Goal: Task Accomplishment & Management: Use online tool/utility

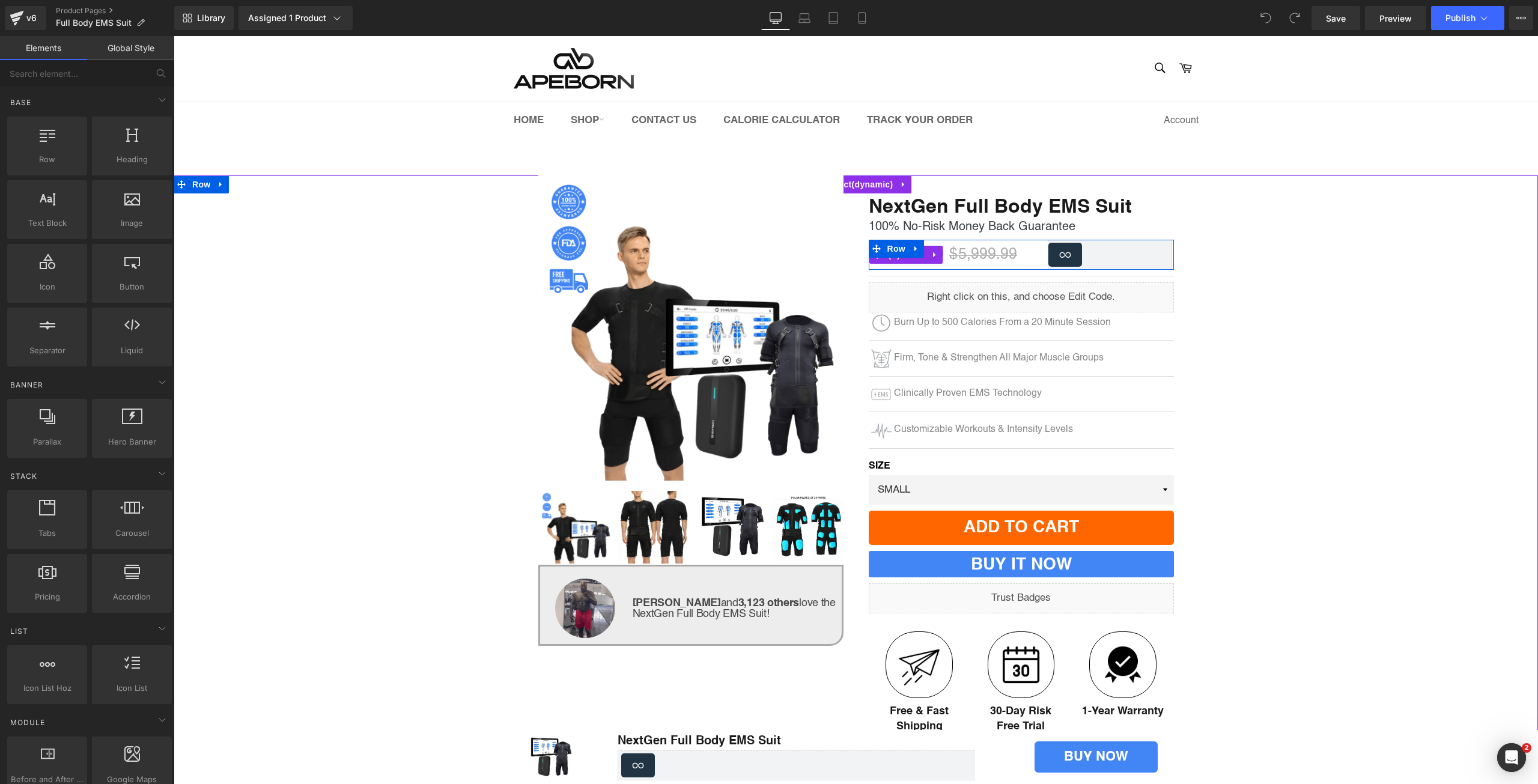
click at [968, 263] on span "$ 5,999.99" at bounding box center [983, 255] width 68 height 15
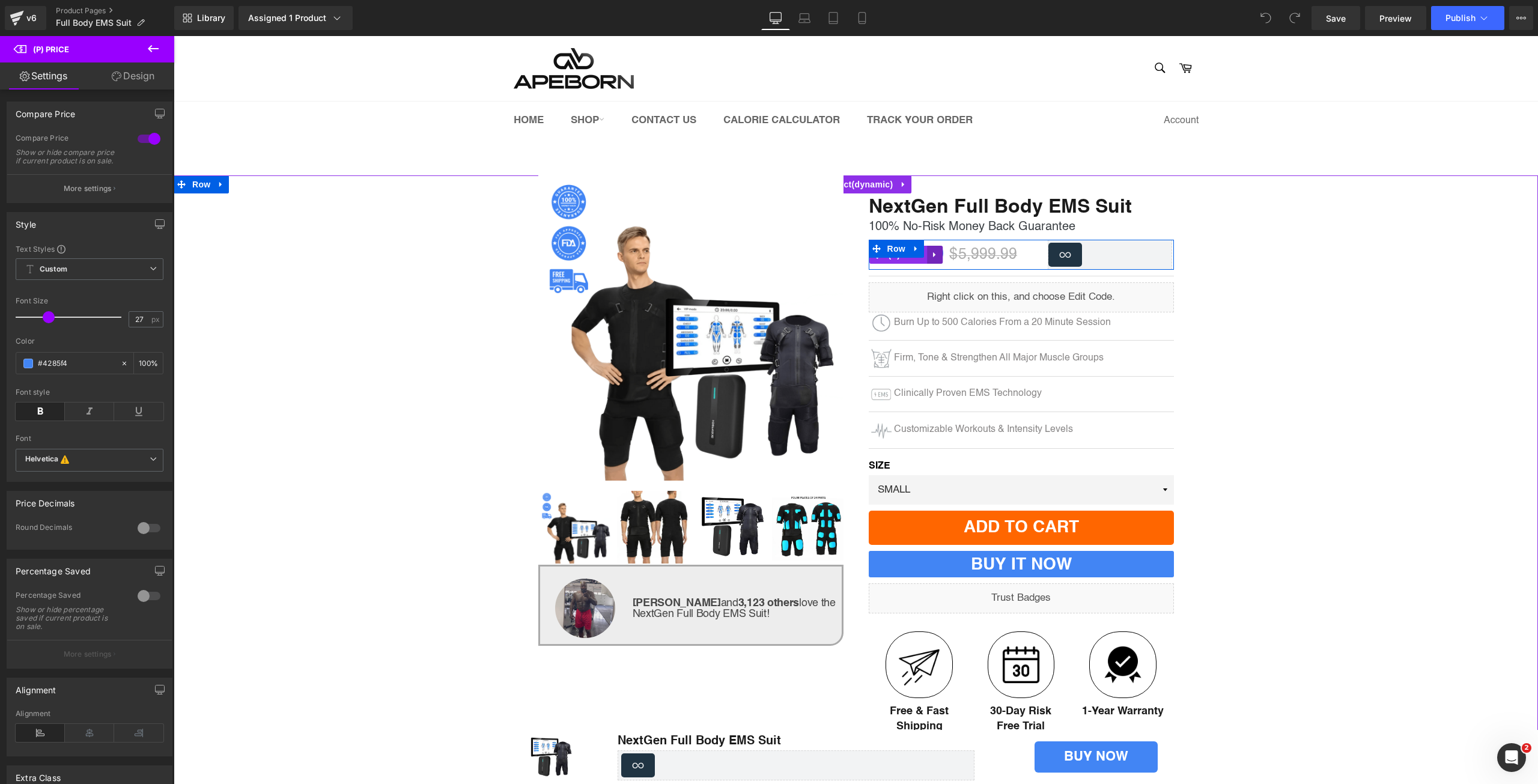
click at [934, 251] on icon at bounding box center [935, 254] width 8 height 9
click at [942, 259] on icon at bounding box center [942, 254] width 8 height 9
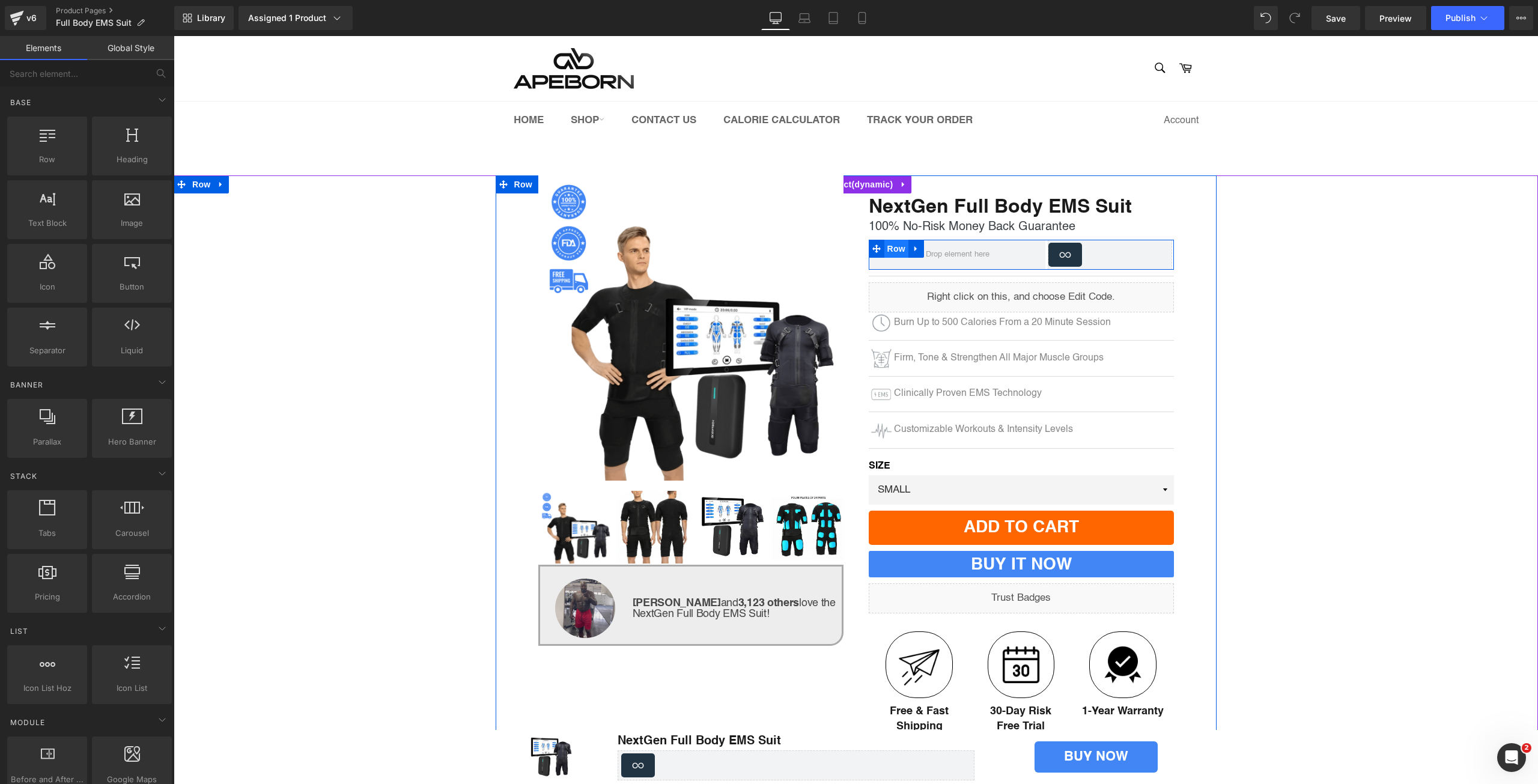
click at [888, 247] on span "Row" at bounding box center [897, 249] width 24 height 18
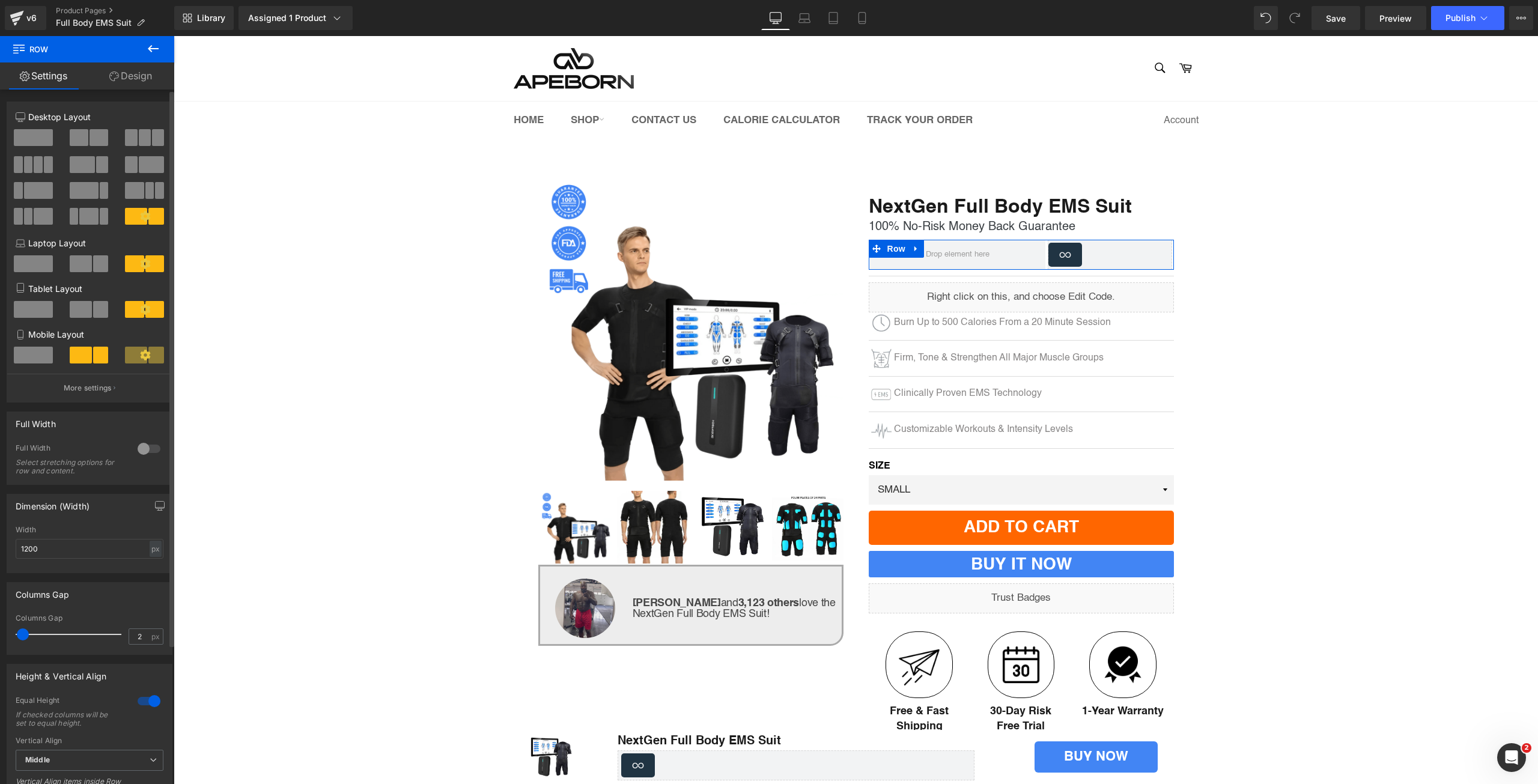
click at [22, 137] on span at bounding box center [34, 137] width 39 height 17
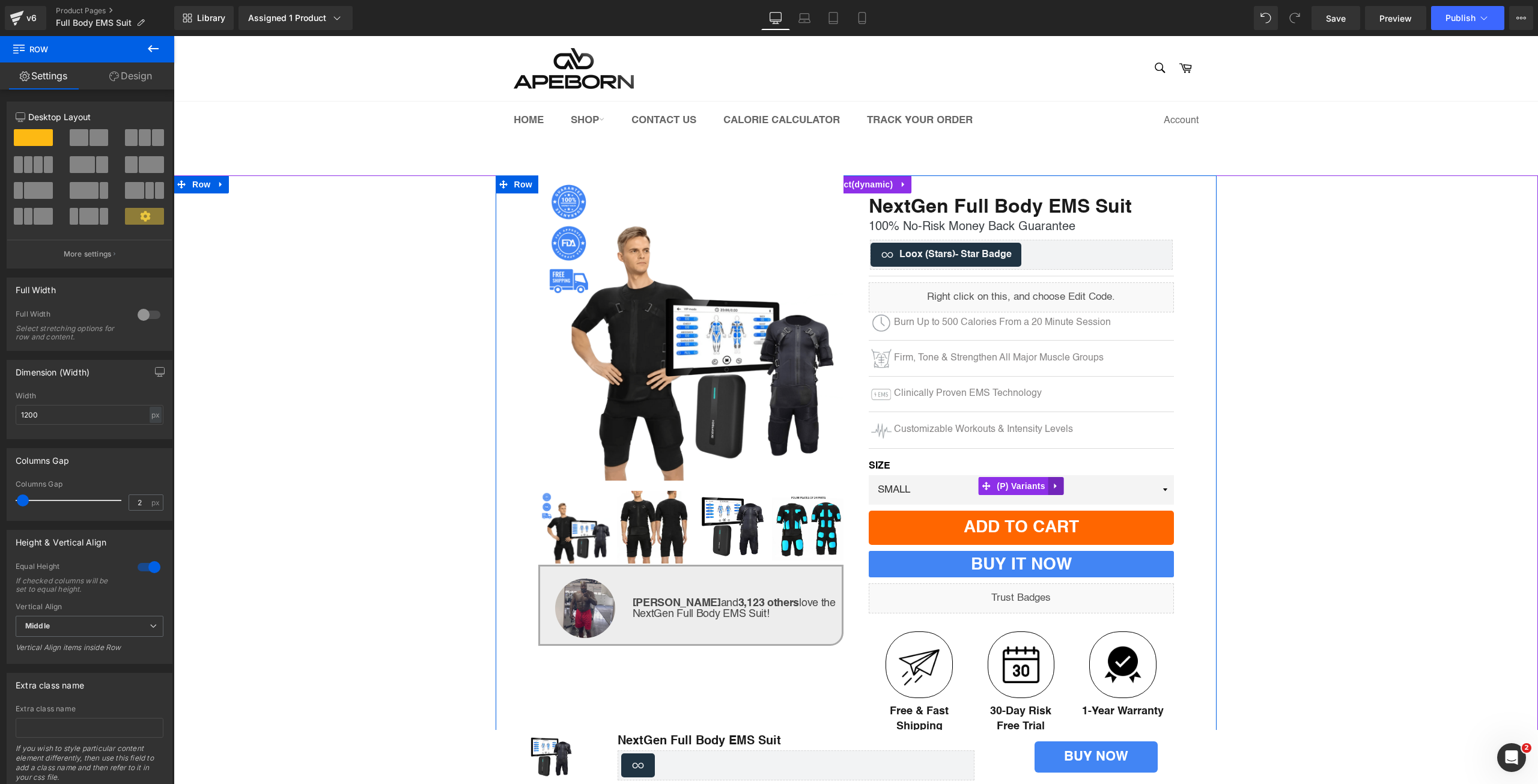
click at [1054, 485] on icon at bounding box center [1056, 486] width 3 height 5
click at [1056, 485] on link at bounding box center [1064, 486] width 15 height 18
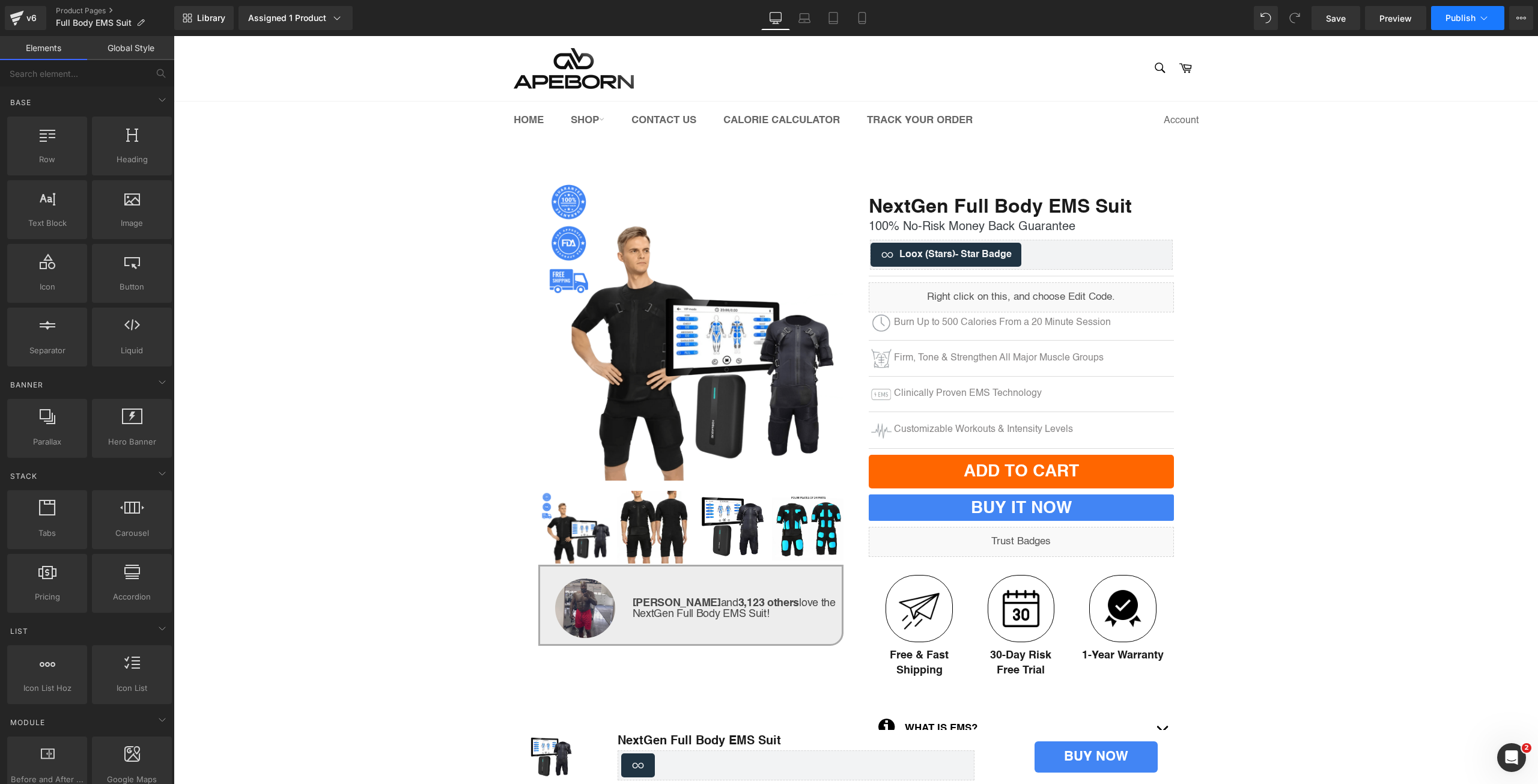
click at [1452, 20] on span "Publish" at bounding box center [1461, 18] width 30 height 9
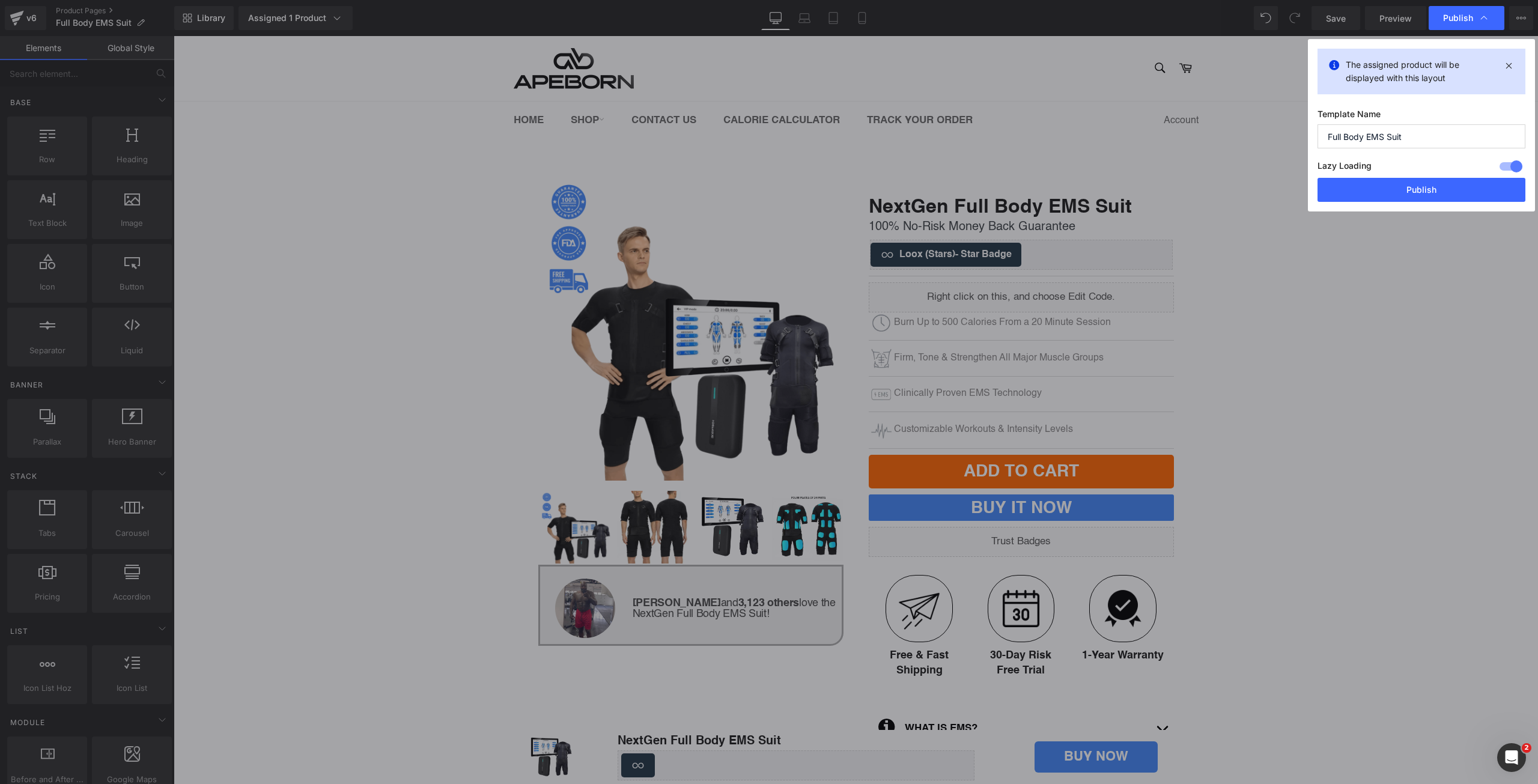
click at [1450, 170] on div "Lazy Loading Build Upgrade plan to unlock" at bounding box center [1421, 168] width 208 height 20
click at [1454, 202] on div "The assigned product will be displayed with this layout Template Name Full Body…" at bounding box center [1421, 125] width 227 height 172
click at [1440, 189] on button "Publish" at bounding box center [1421, 190] width 208 height 24
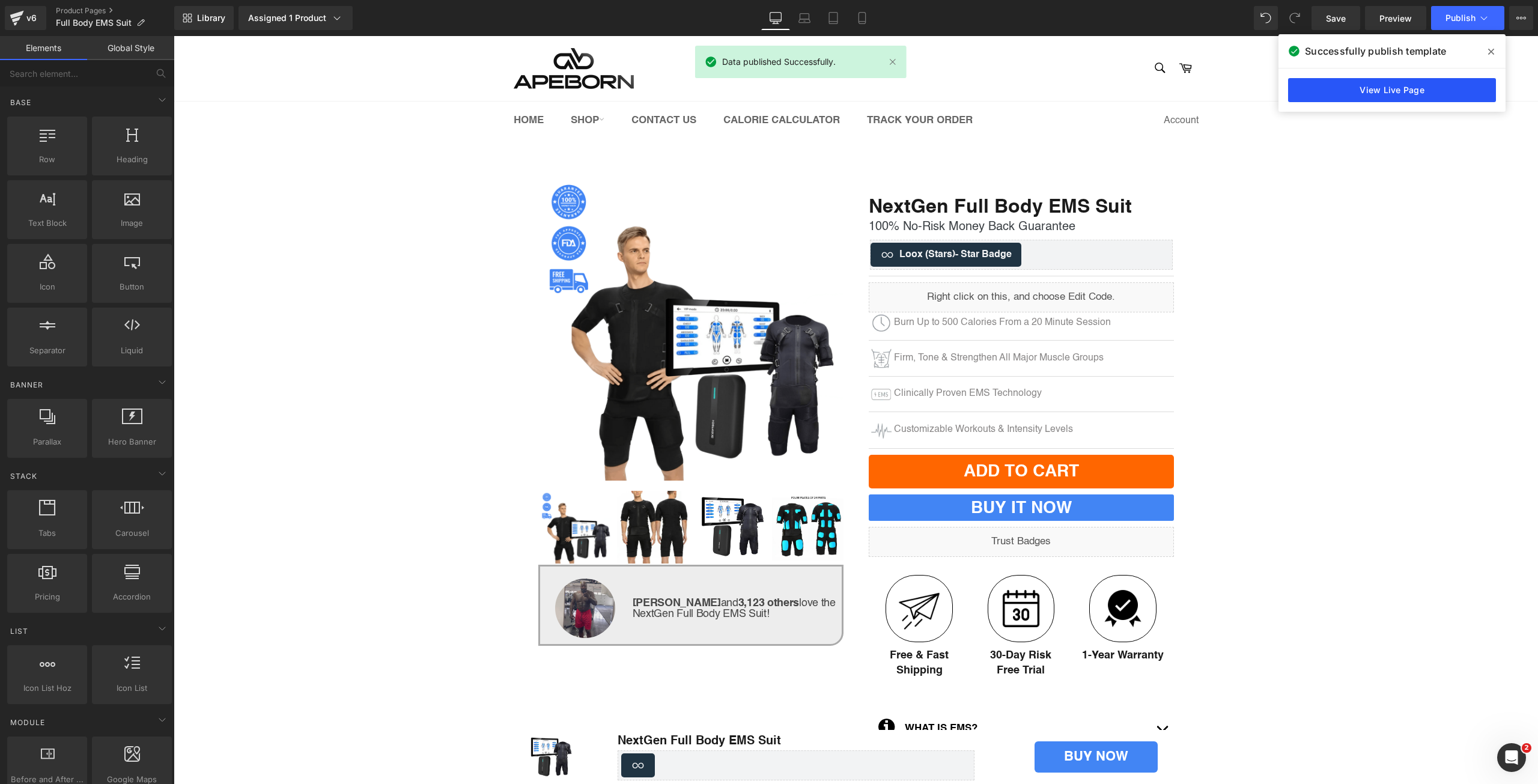
click at [1359, 90] on link "View Live Page" at bounding box center [1392, 90] width 208 height 24
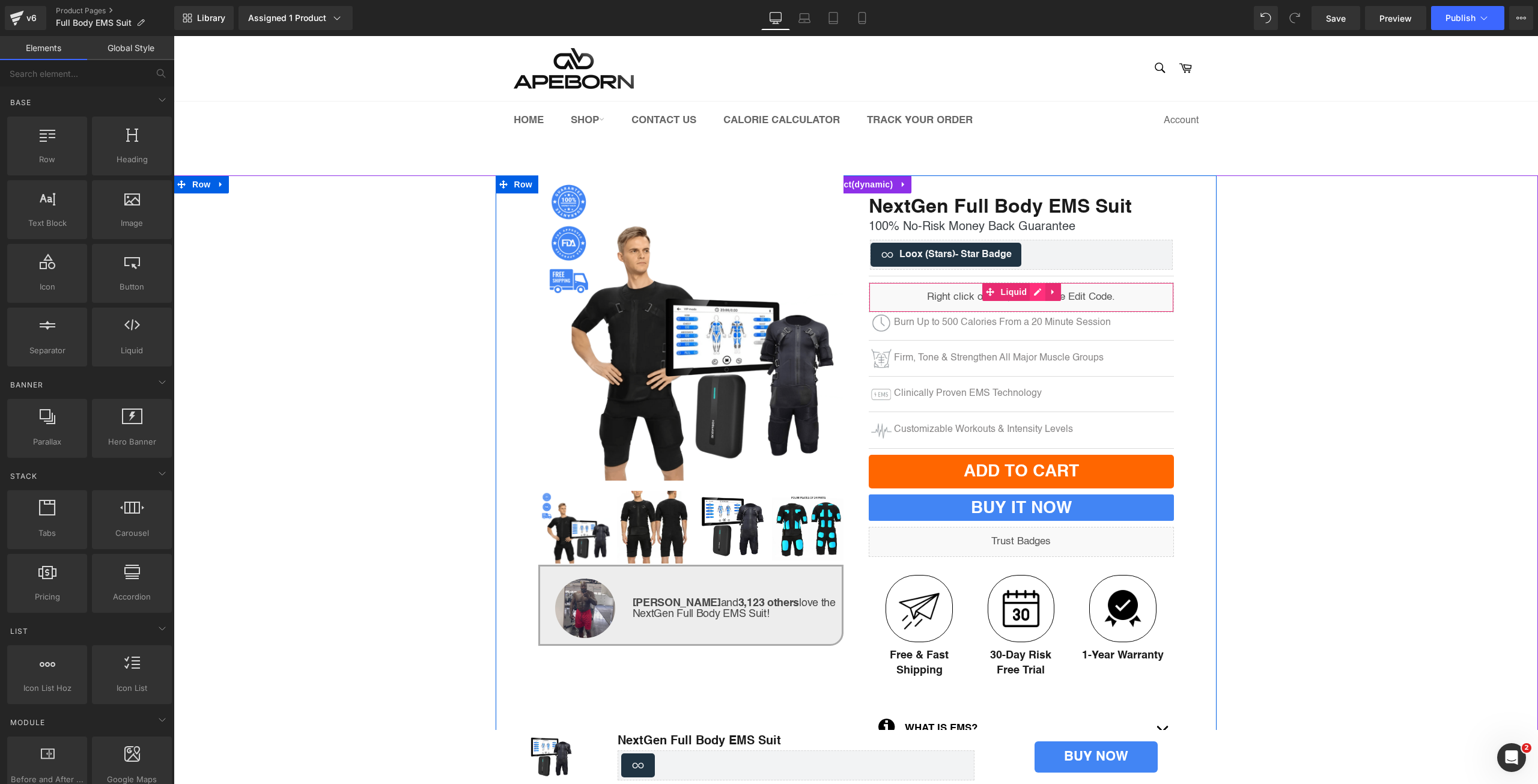
click at [1037, 290] on div "Liquid" at bounding box center [1021, 297] width 305 height 30
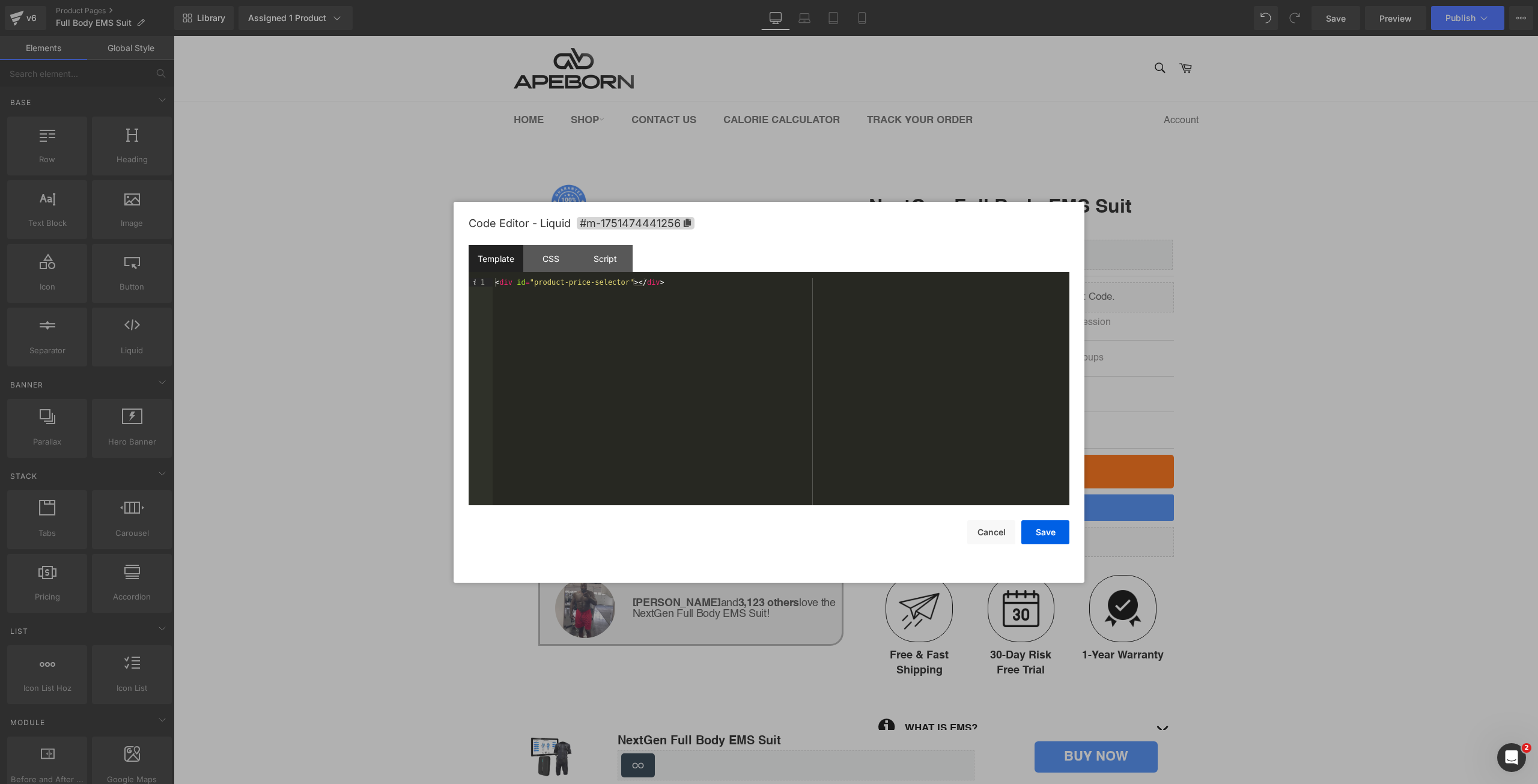
click at [545, 283] on div "< div id = "product-price-selector" > </ div >" at bounding box center [781, 400] width 577 height 244
click at [546, 283] on div "< div id = "product-price-selector" > </ div >" at bounding box center [781, 391] width 577 height 227
click at [993, 528] on button "Cancel" at bounding box center [991, 532] width 48 height 24
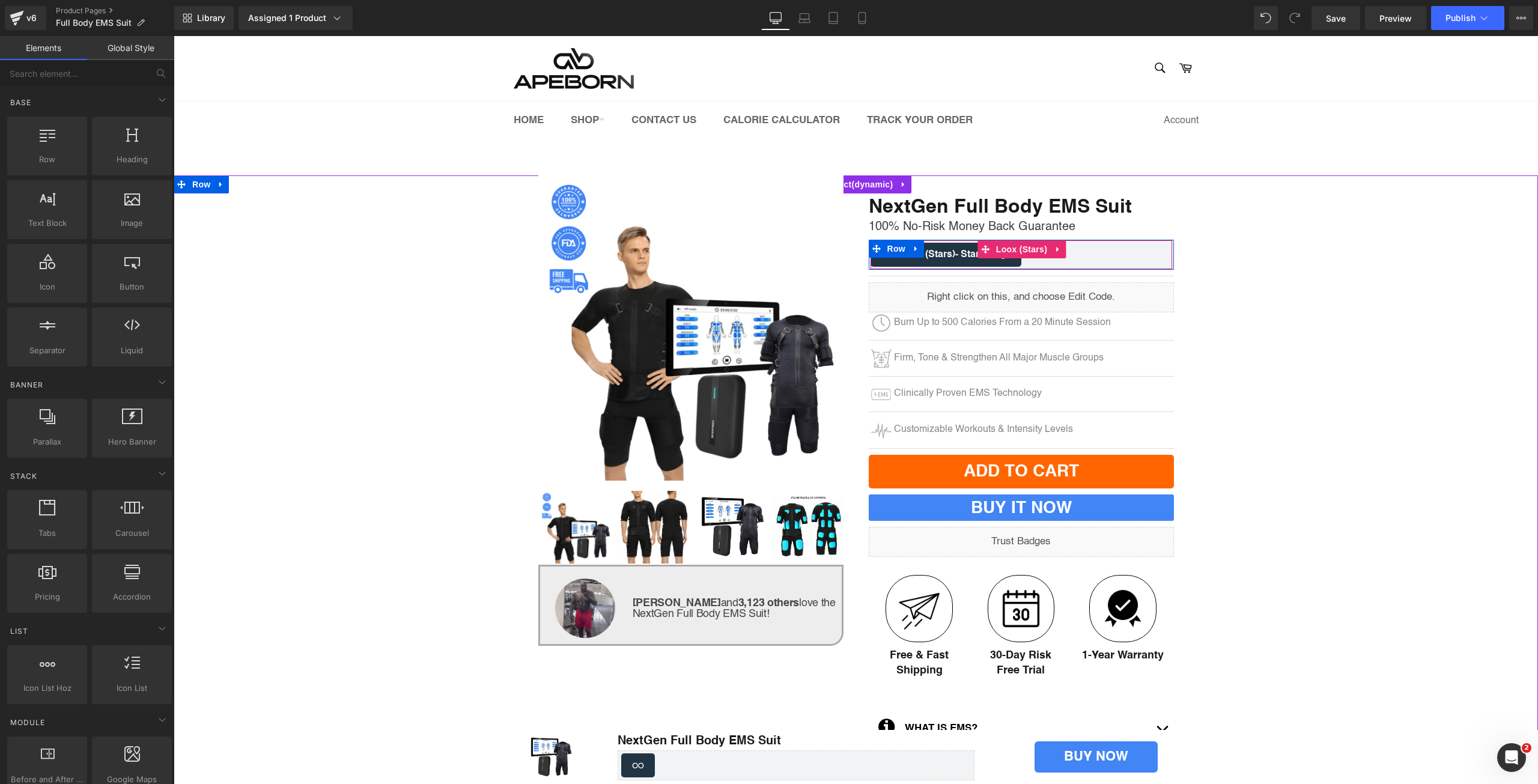
click at [945, 251] on span "Loox (Stars) - Star Badge" at bounding box center [955, 254] width 113 height 14
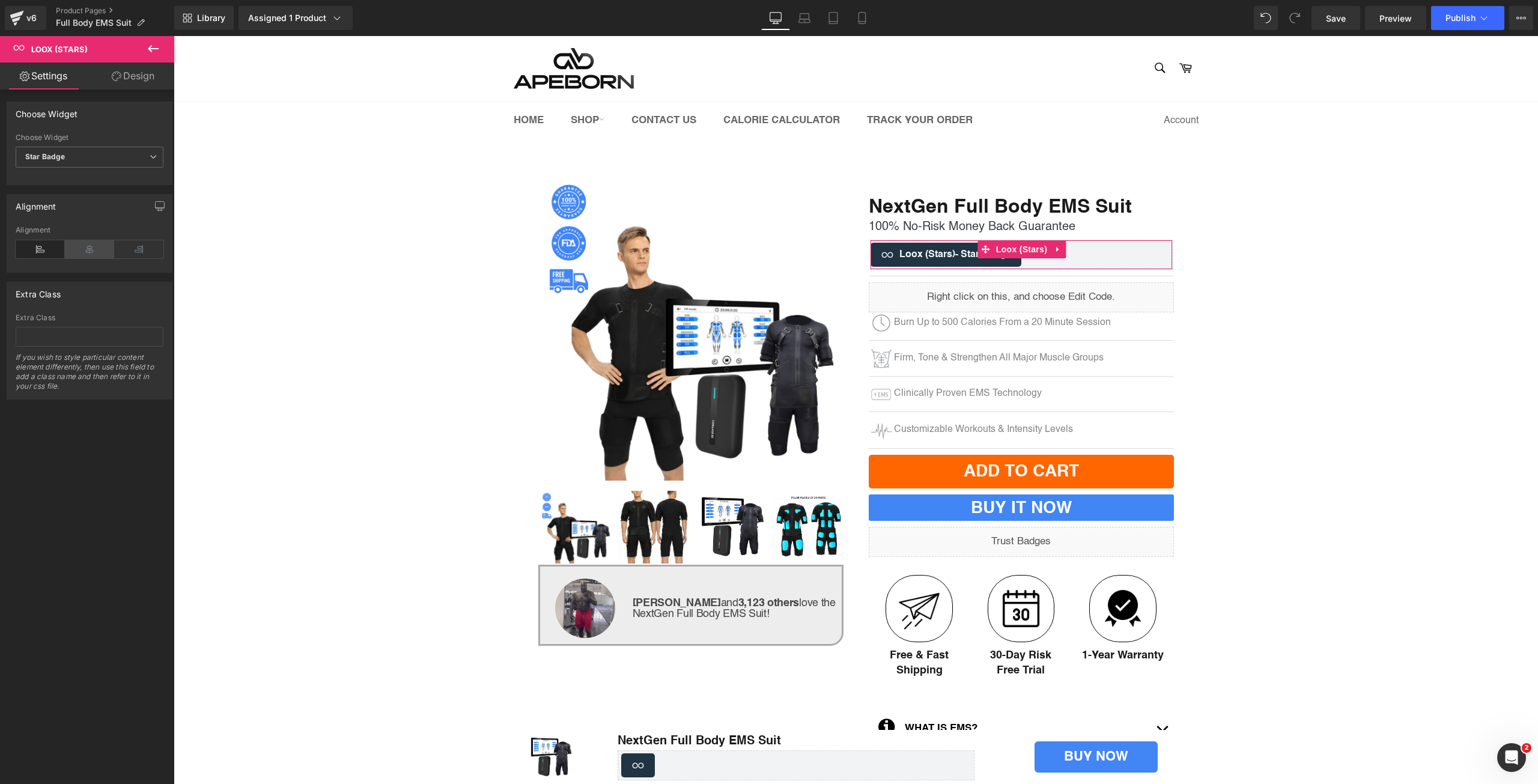
click at [83, 252] on icon at bounding box center [89, 249] width 49 height 18
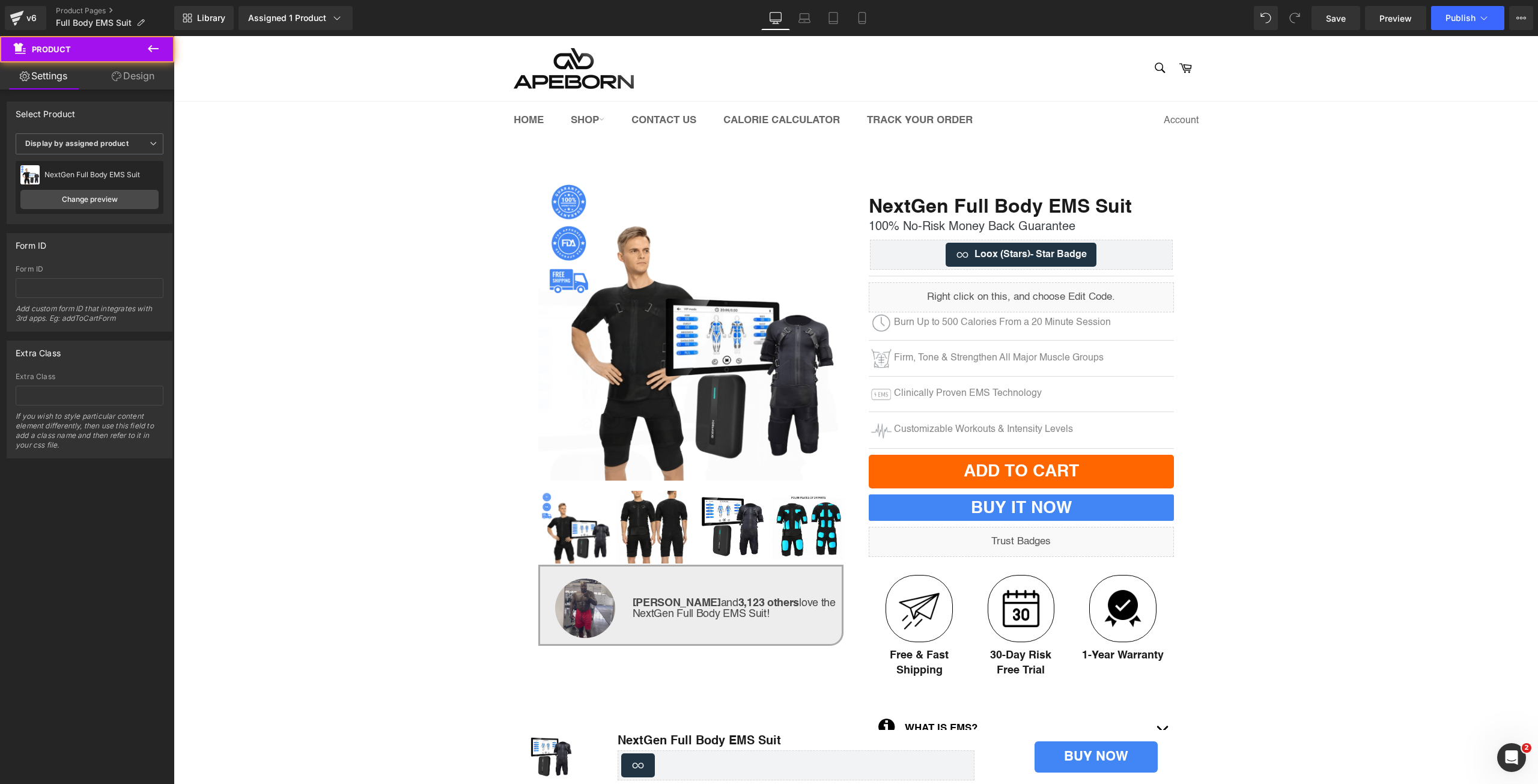
click at [1274, 284] on div "(P) Image ‹" at bounding box center [856, 618] width 1365 height 886
click at [1465, 16] on span "Publish" at bounding box center [1461, 18] width 30 height 9
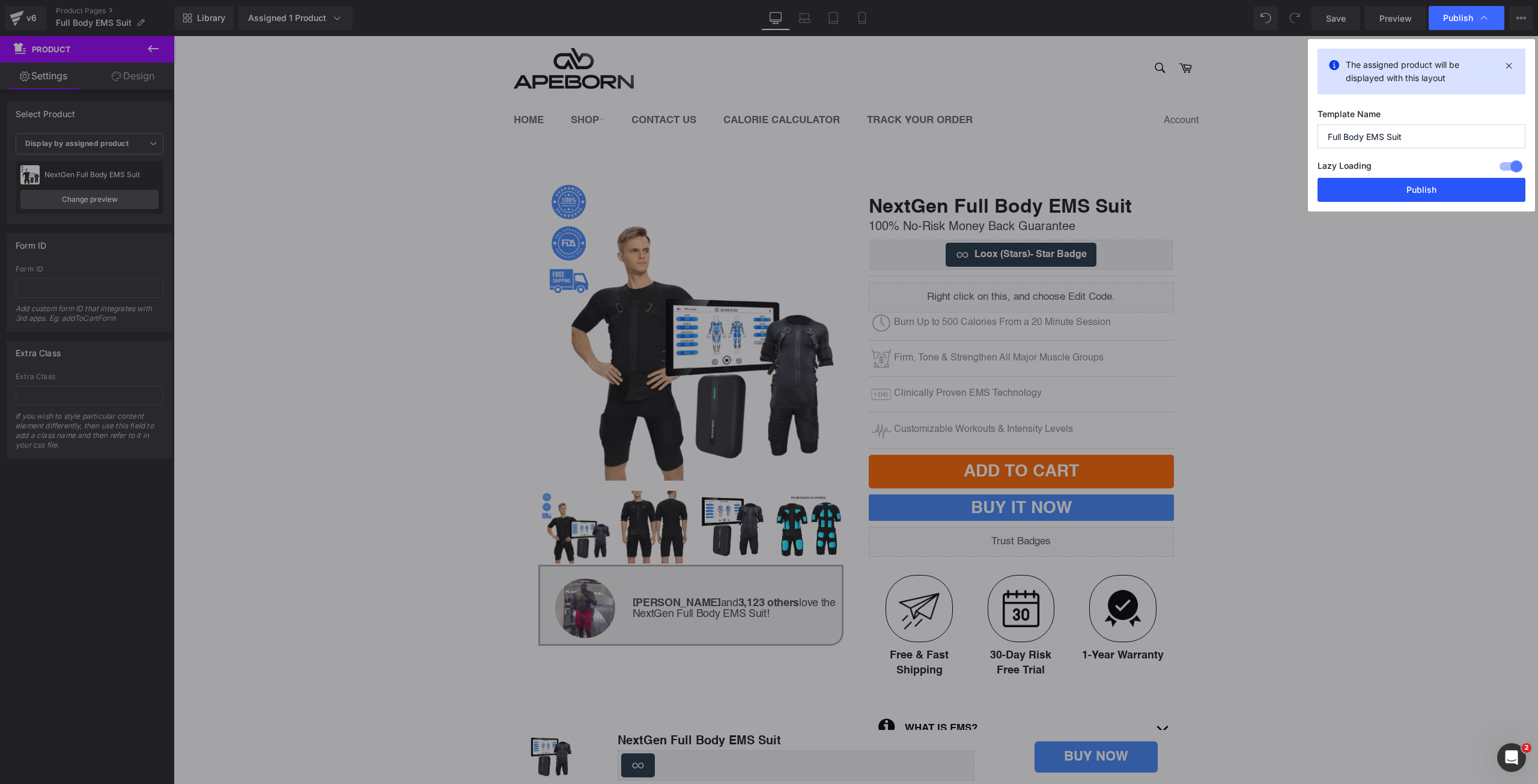
click at [1404, 195] on button "Publish" at bounding box center [1421, 190] width 208 height 24
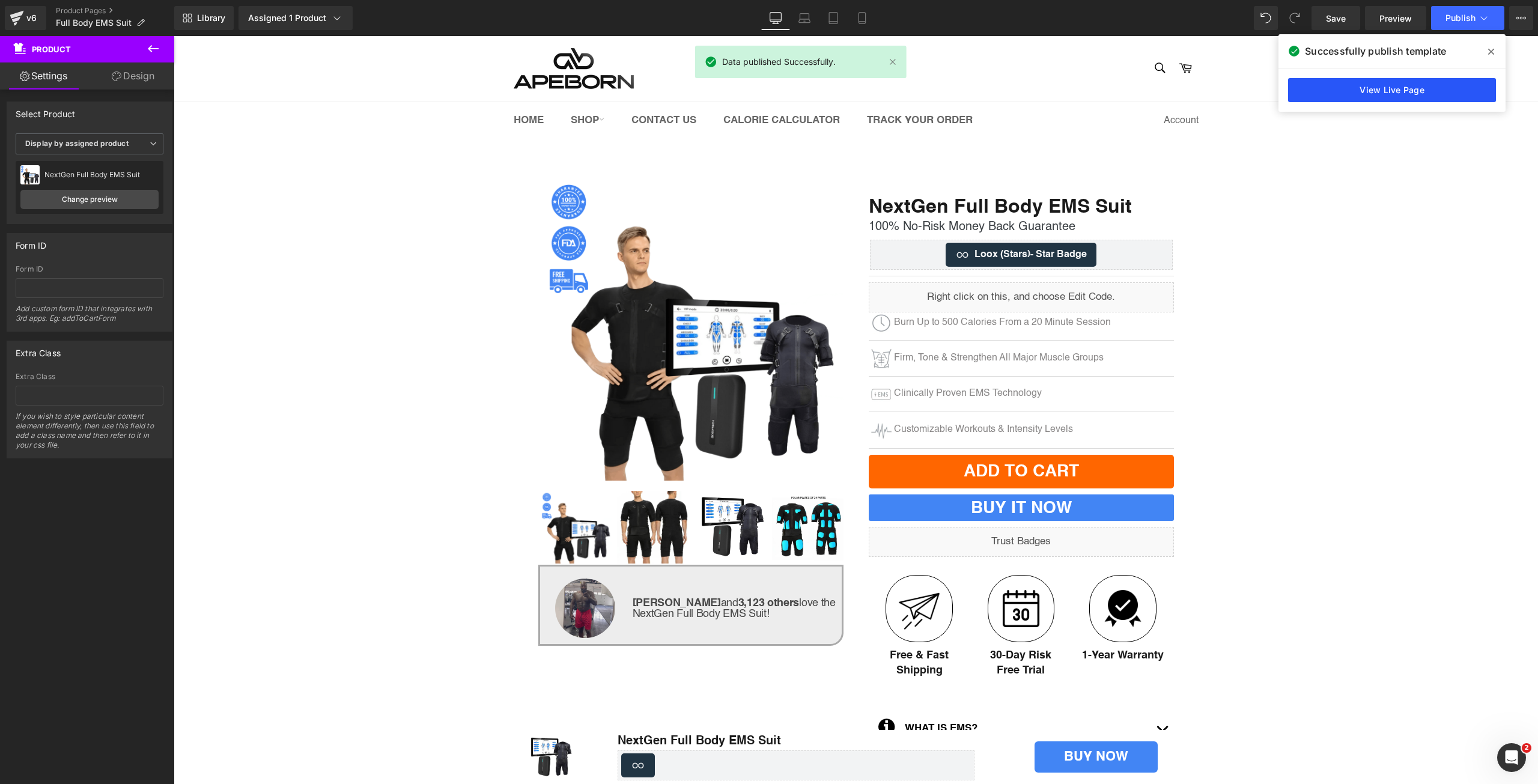
click at [1343, 92] on link "View Live Page" at bounding box center [1392, 90] width 208 height 24
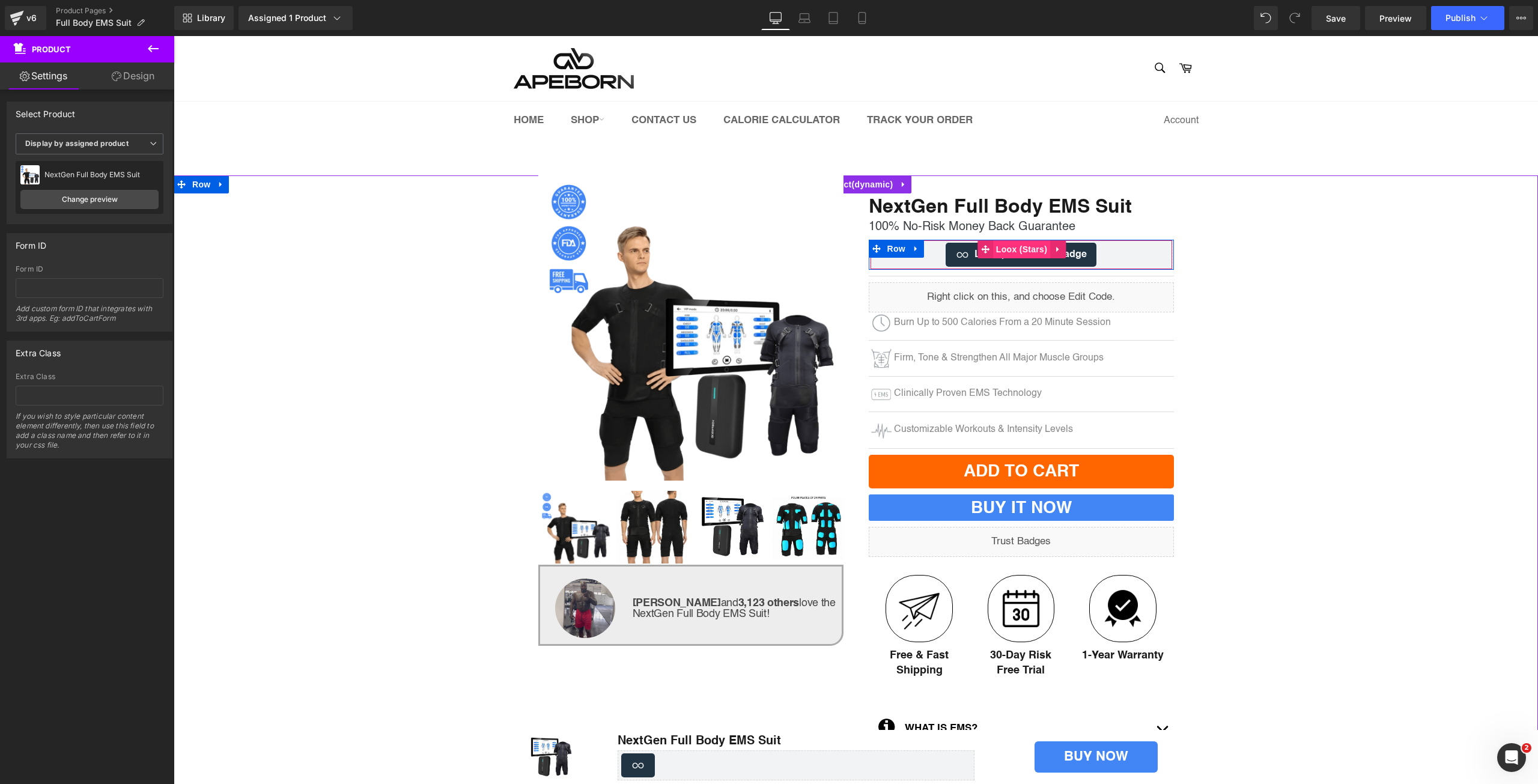
click at [1029, 244] on span "Loox (Stars)" at bounding box center [1021, 249] width 57 height 18
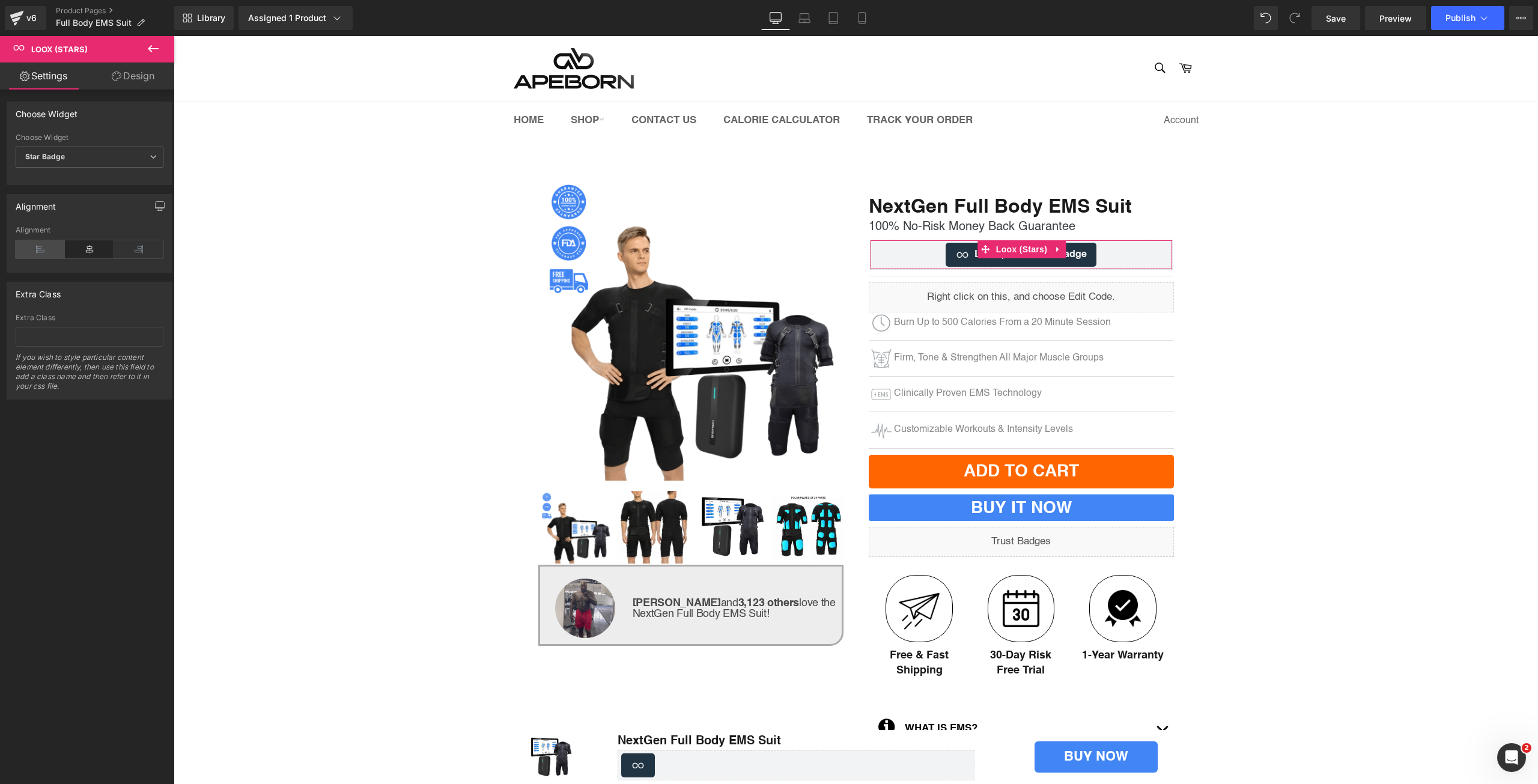
click at [52, 247] on icon at bounding box center [40, 249] width 49 height 18
click at [858, 22] on icon at bounding box center [862, 18] width 12 height 12
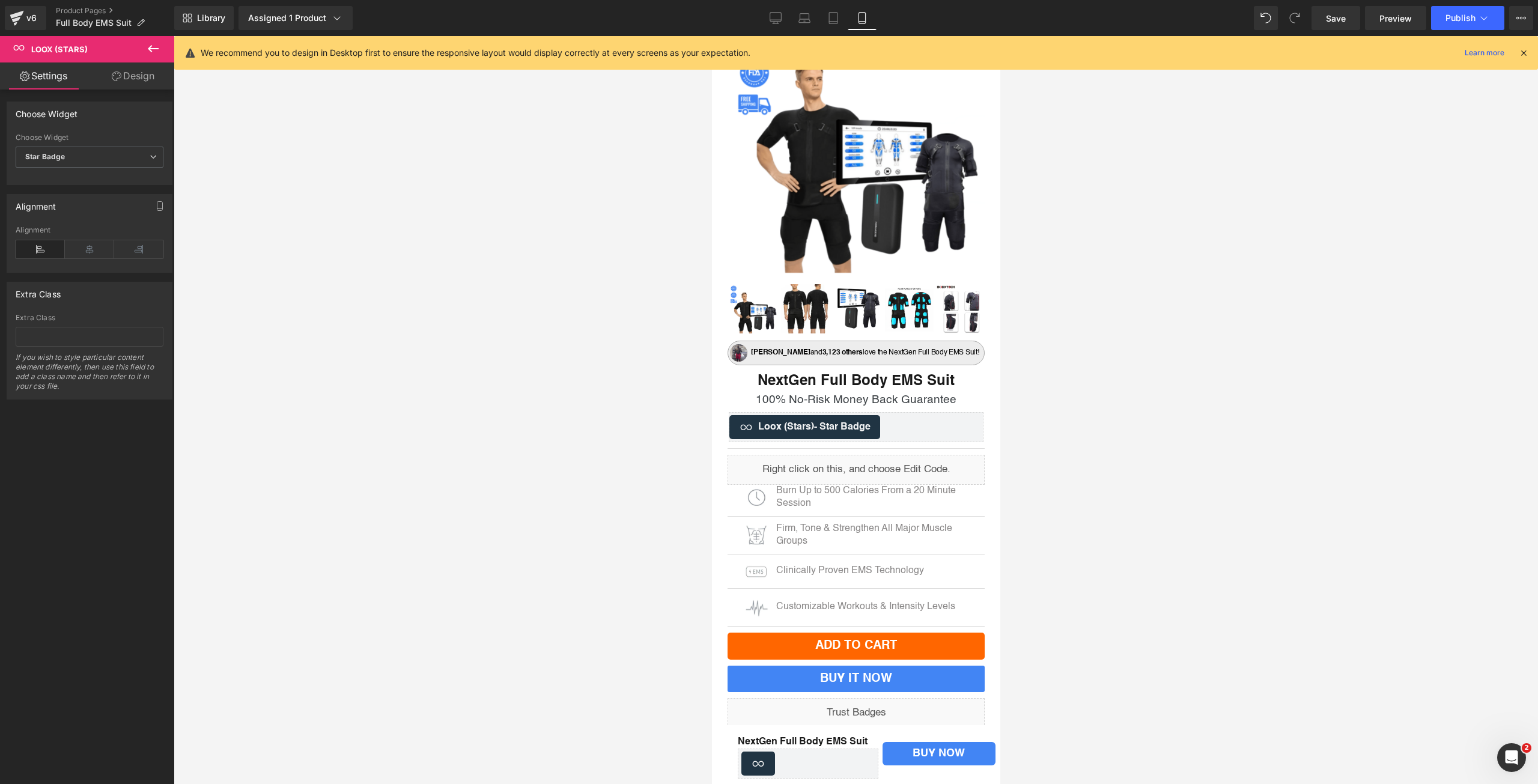
scroll to position [71, 0]
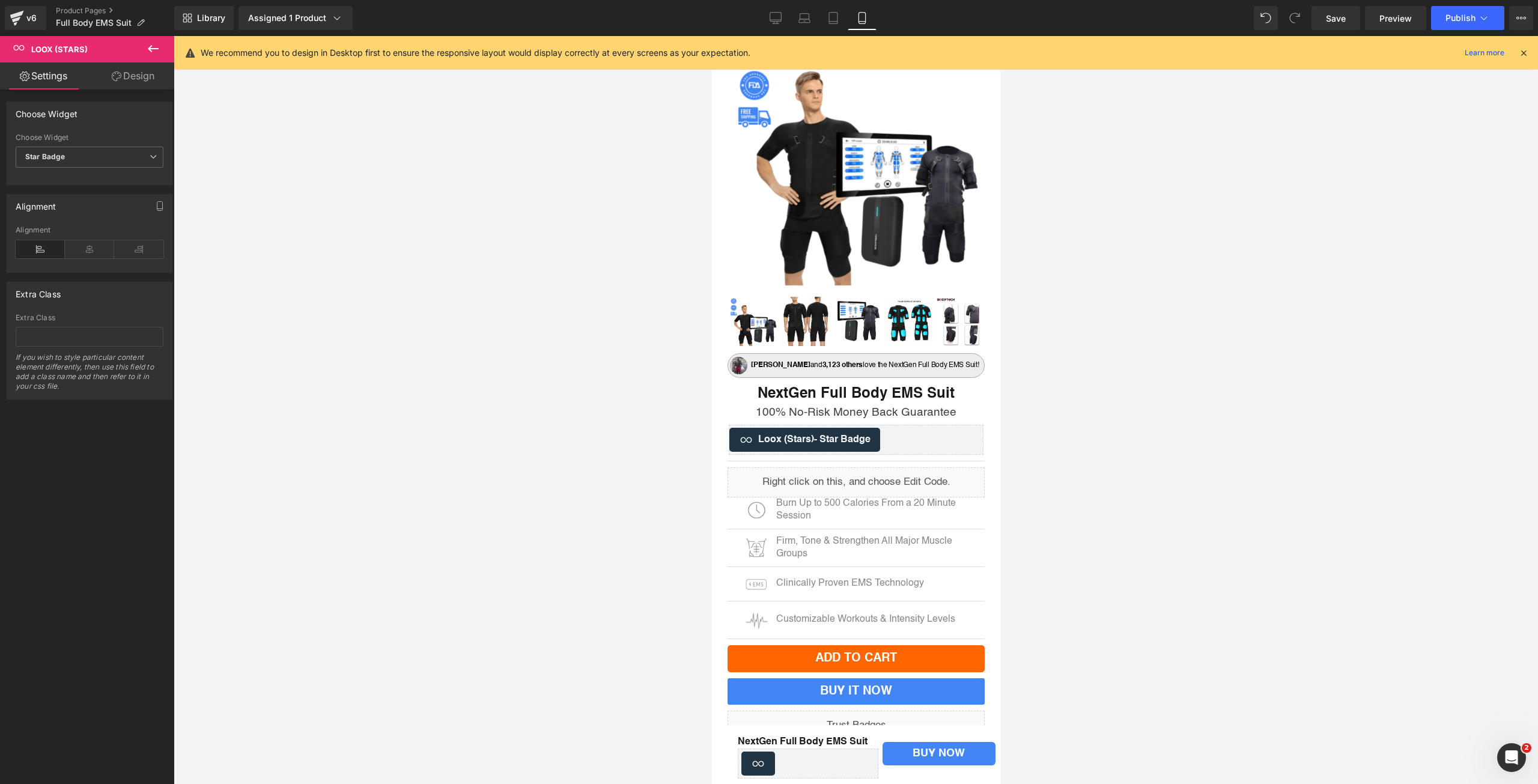
click at [798, 448] on div "Loox (Stars) - Star Badge" at bounding box center [804, 440] width 151 height 24
click at [104, 253] on icon at bounding box center [89, 249] width 49 height 18
click at [508, 292] on div at bounding box center [856, 410] width 1365 height 748
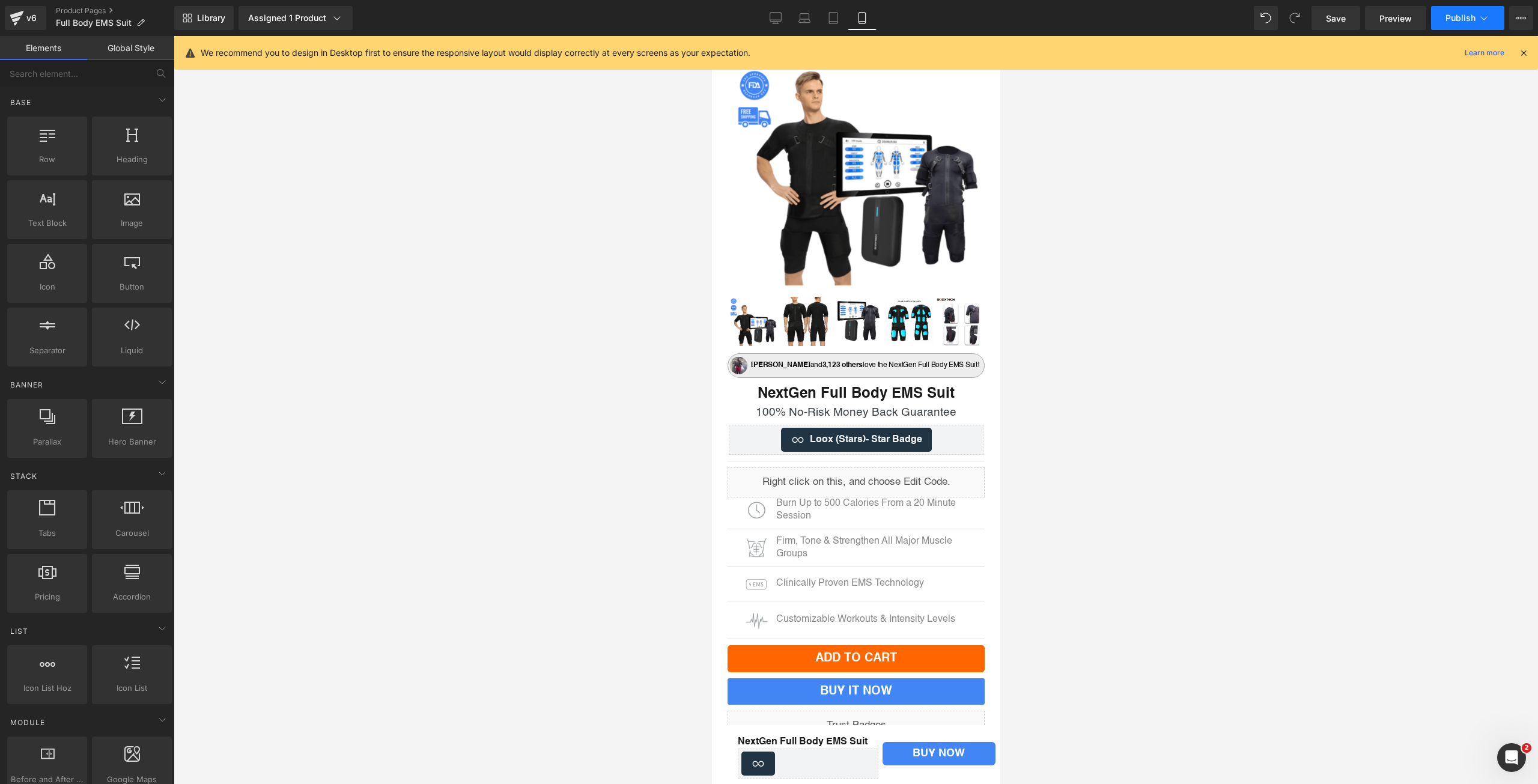
click at [1462, 26] on button "Publish" at bounding box center [1468, 18] width 73 height 24
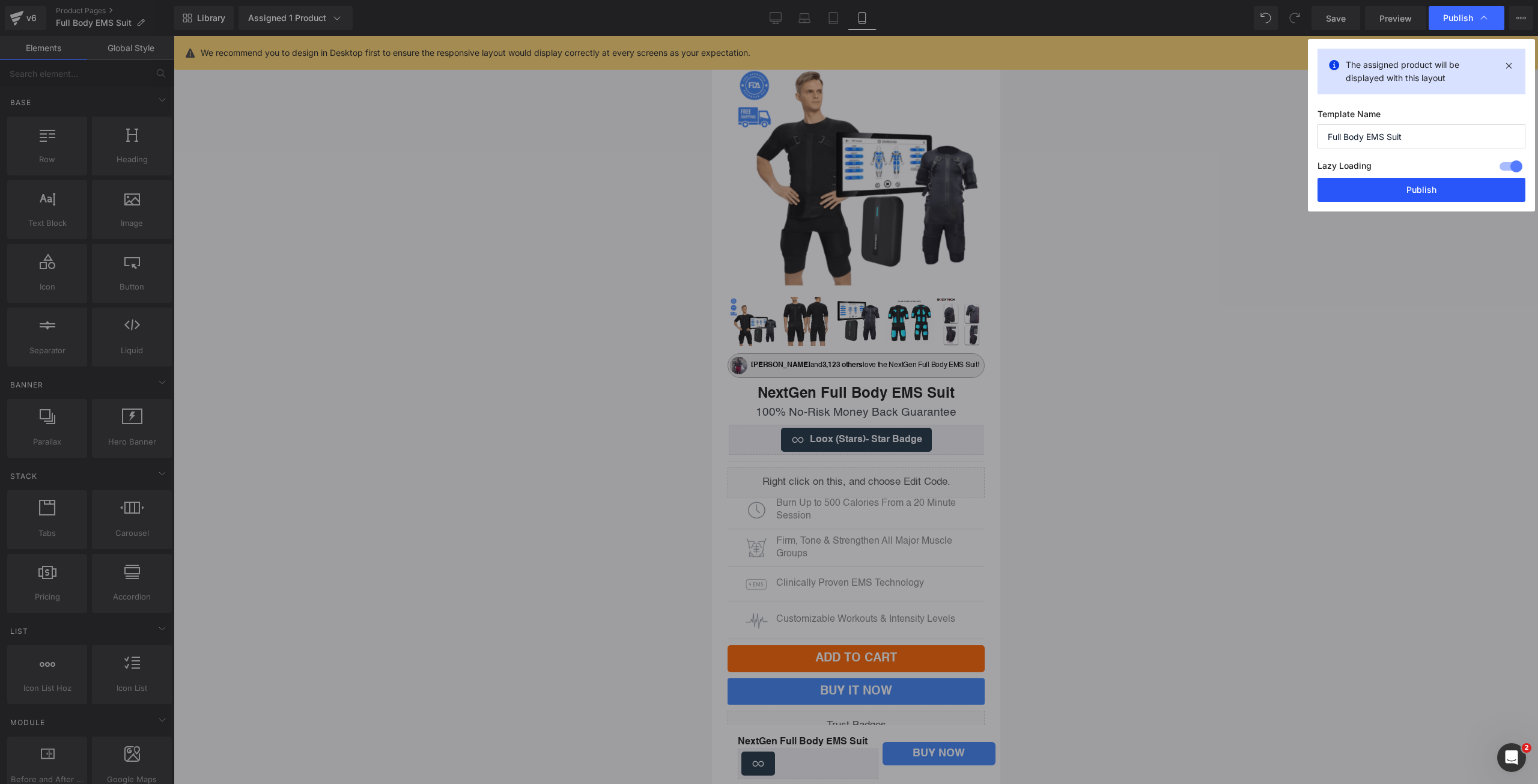
click at [1425, 191] on button "Publish" at bounding box center [1421, 190] width 208 height 24
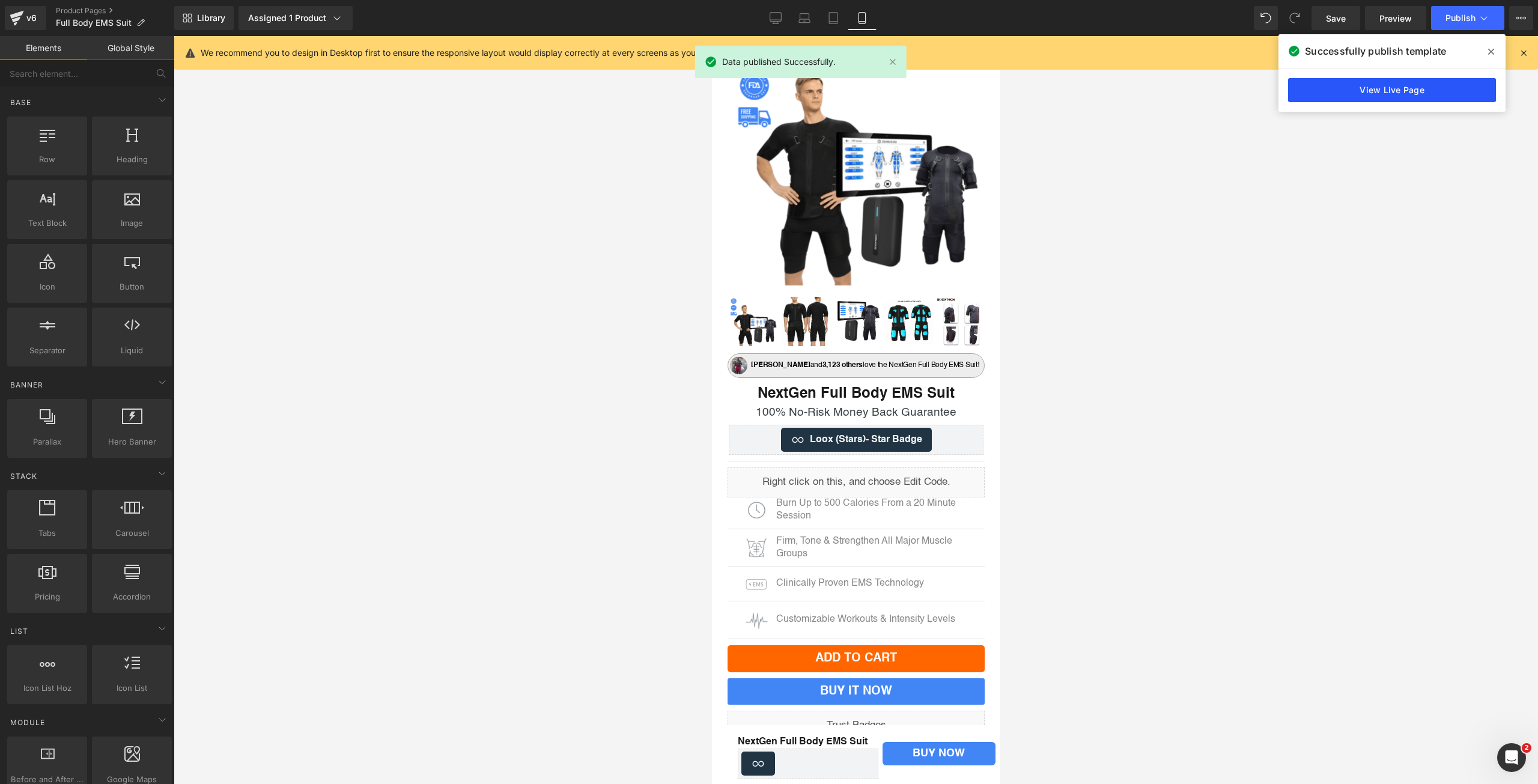
click at [1374, 90] on link "View Live Page" at bounding box center [1392, 90] width 208 height 24
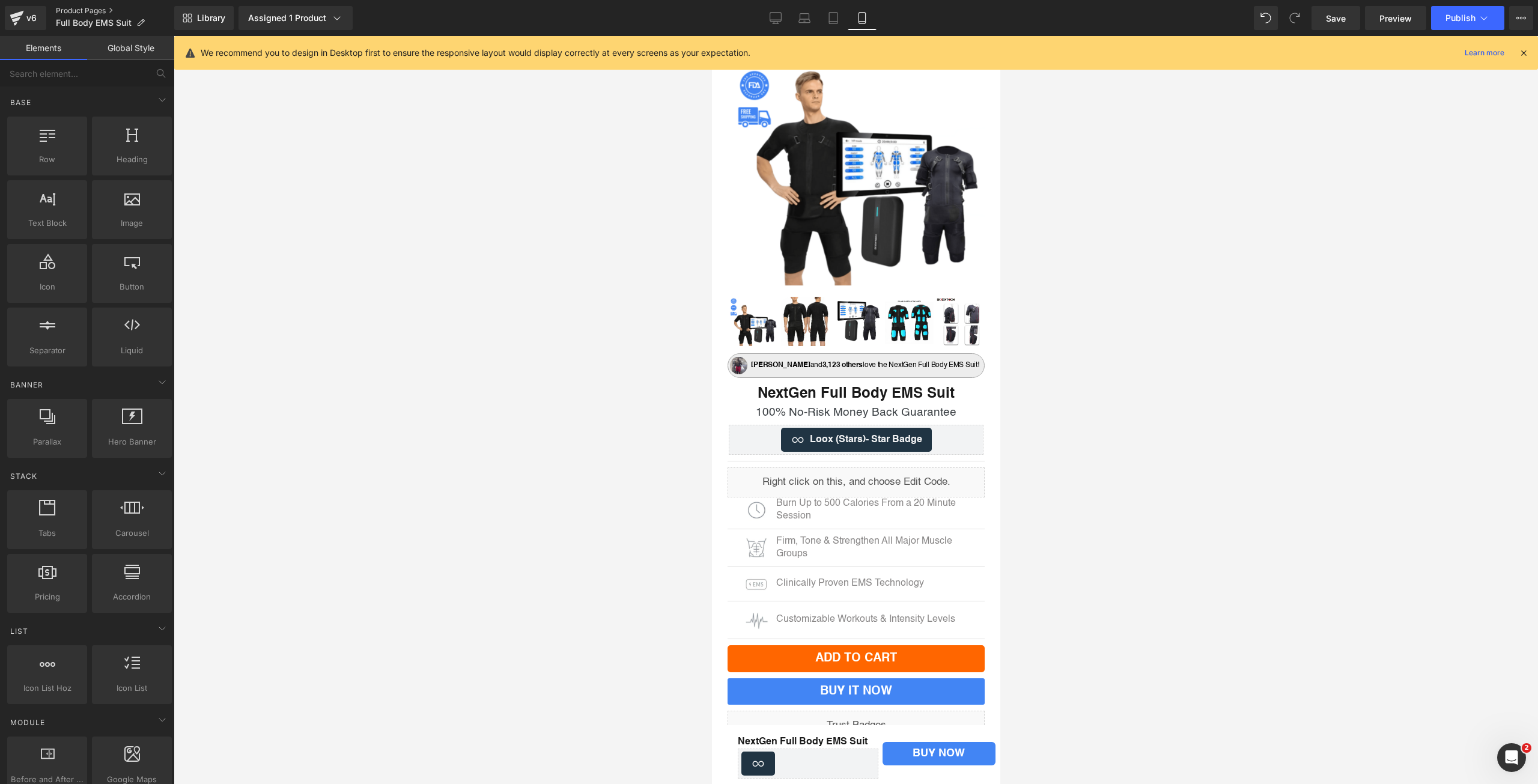
click at [102, 6] on link "Product Pages" at bounding box center [115, 11] width 119 height 9
